Goal: Task Accomplishment & Management: Manage account settings

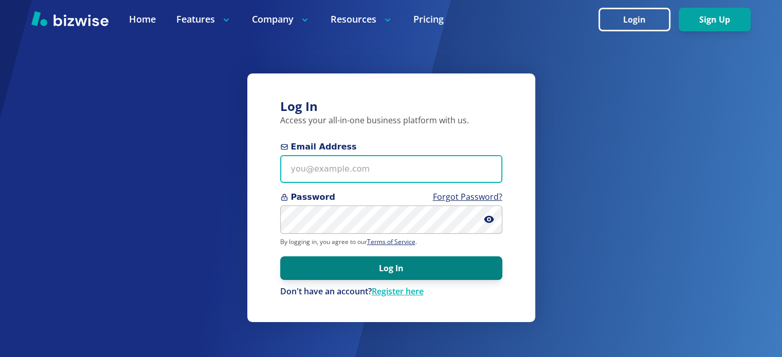
type input "[EMAIL_ADDRESS][DOMAIN_NAME]"
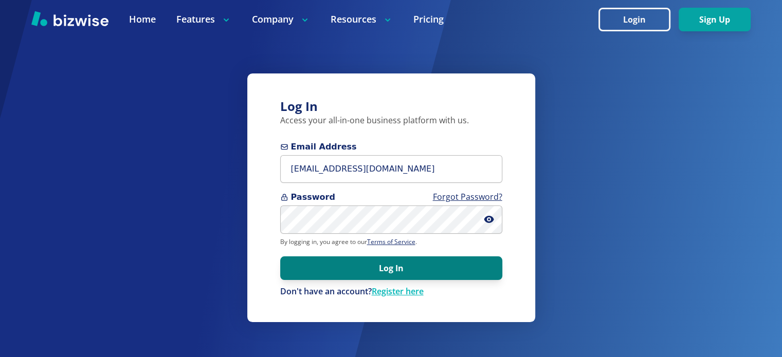
click at [423, 264] on button "Log In" at bounding box center [391, 269] width 222 height 24
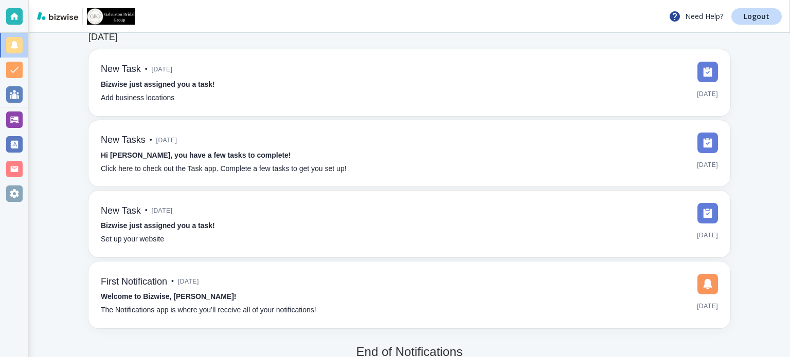
scroll to position [51, 0]
click at [14, 96] on div at bounding box center [14, 94] width 16 height 16
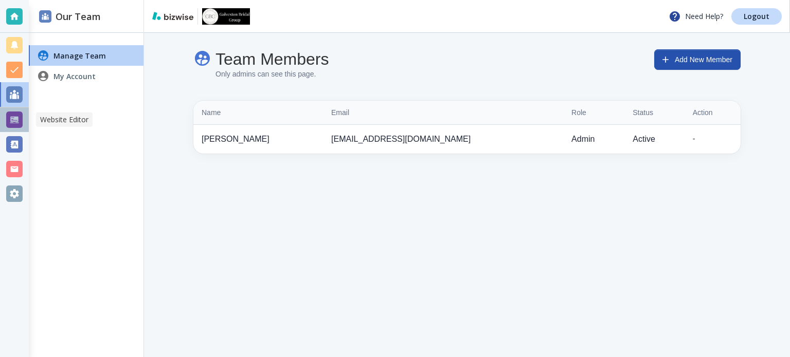
click at [15, 125] on div at bounding box center [14, 120] width 16 height 16
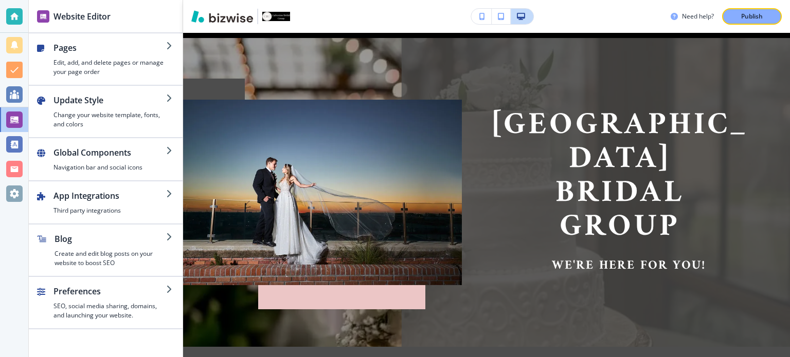
scroll to position [78, 0]
click at [7, 192] on div at bounding box center [14, 194] width 16 height 16
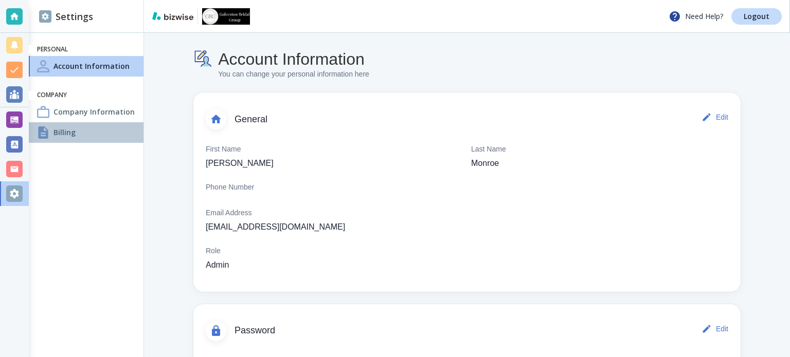
click at [78, 132] on div "Billing" at bounding box center [86, 132] width 115 height 21
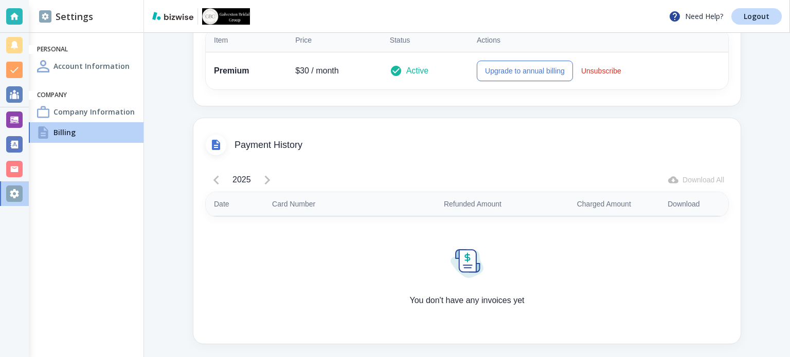
scroll to position [286, 0]
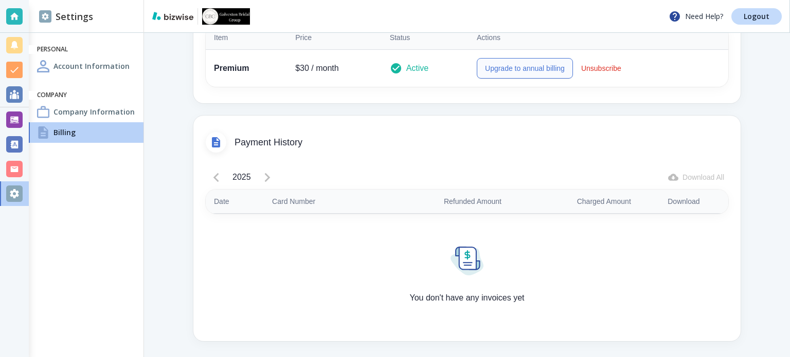
click at [537, 67] on button "Upgrade to annual billing" at bounding box center [525, 68] width 96 height 21
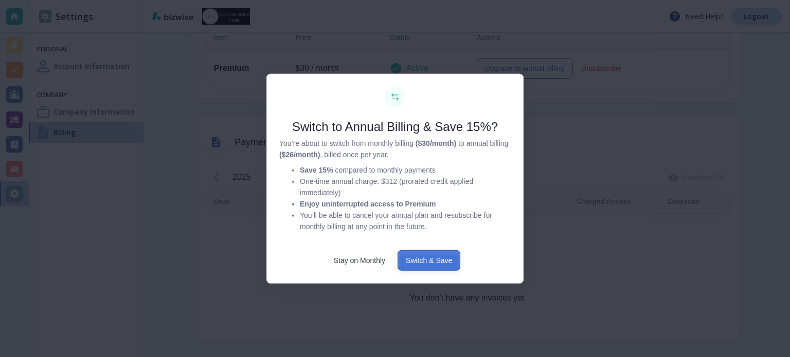
click at [448, 262] on button "Switch & Save" at bounding box center [428, 260] width 63 height 21
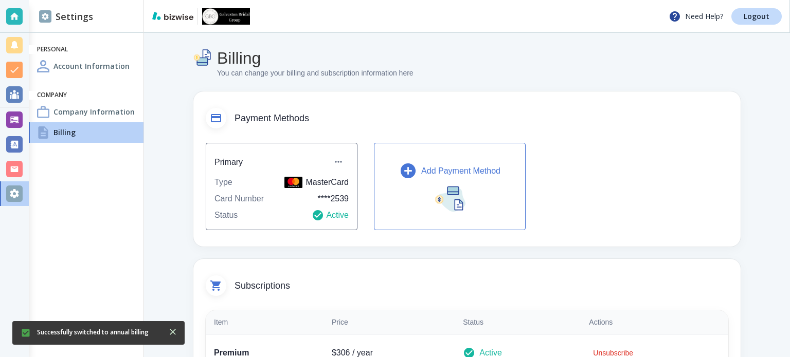
scroll to position [0, 0]
click at [23, 192] on div at bounding box center [14, 193] width 29 height 25
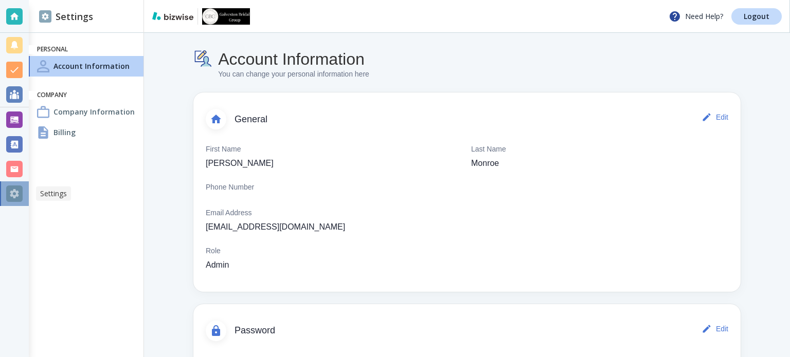
click at [10, 192] on div at bounding box center [14, 194] width 16 height 16
click at [65, 15] on h2 "Settings" at bounding box center [66, 17] width 54 height 14
click at [47, 14] on img at bounding box center [45, 16] width 12 height 12
click at [10, 117] on div at bounding box center [14, 120] width 16 height 16
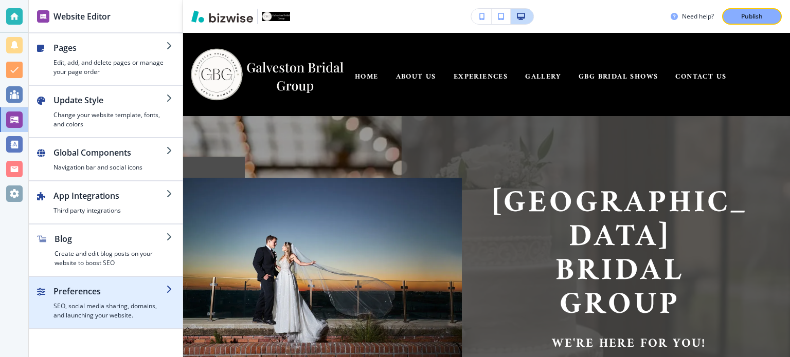
click at [95, 292] on h2 "Preferences" at bounding box center [109, 291] width 113 height 12
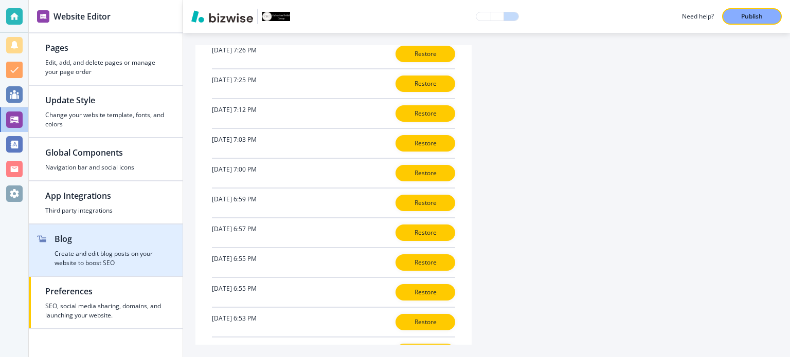
scroll to position [512, 0]
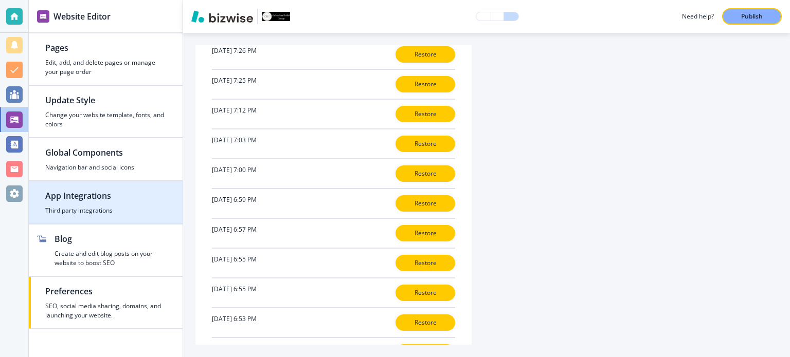
click at [78, 197] on h2 "App Integrations" at bounding box center [105, 196] width 121 height 12
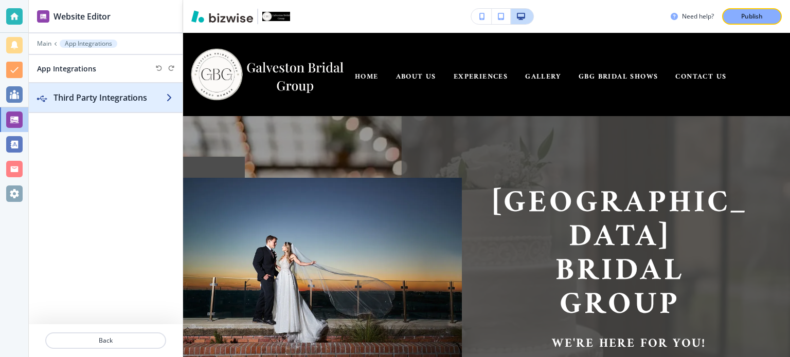
click at [169, 98] on icon "button" at bounding box center [170, 98] width 8 height 8
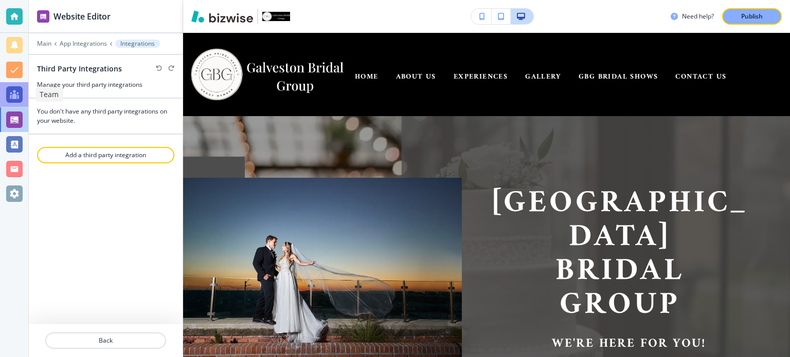
click at [16, 96] on div at bounding box center [14, 94] width 16 height 16
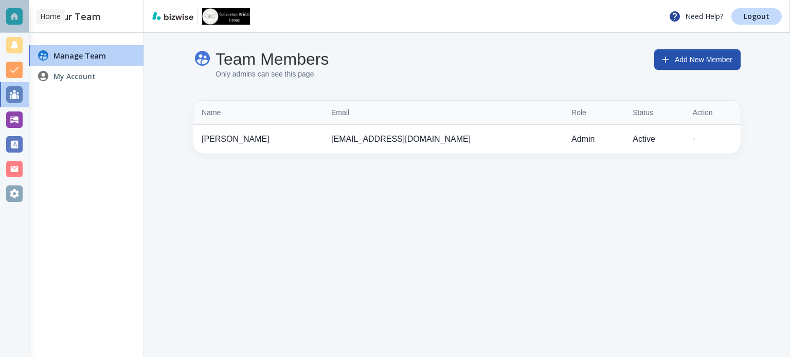
click at [19, 16] on div at bounding box center [14, 16] width 16 height 16
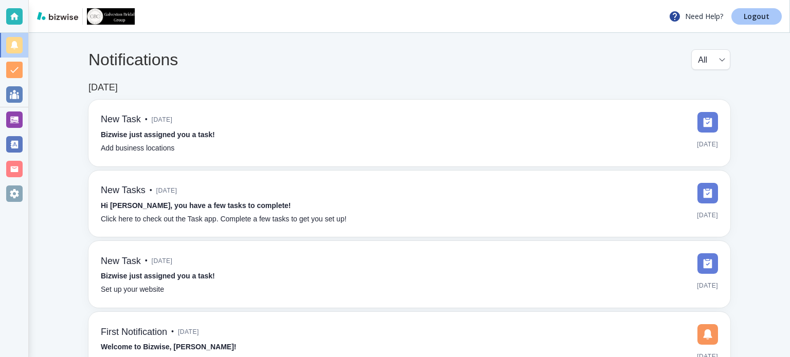
click at [765, 20] on p "Logout" at bounding box center [756, 16] width 26 height 7
